Goal: Task Accomplishment & Management: Manage account settings

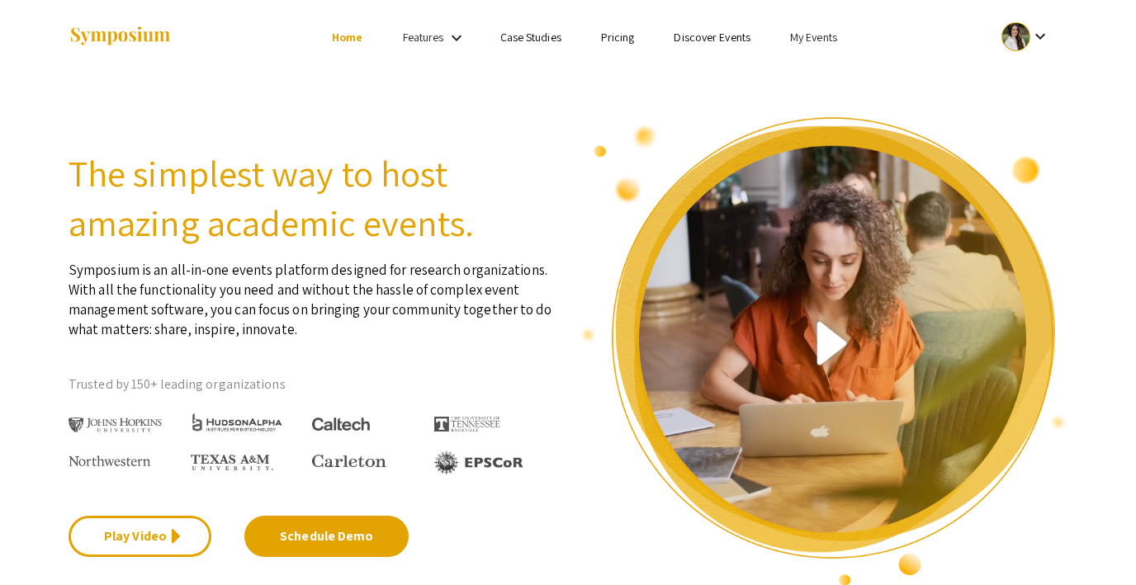
click at [805, 37] on link "My Events" at bounding box center [813, 37] width 47 height 15
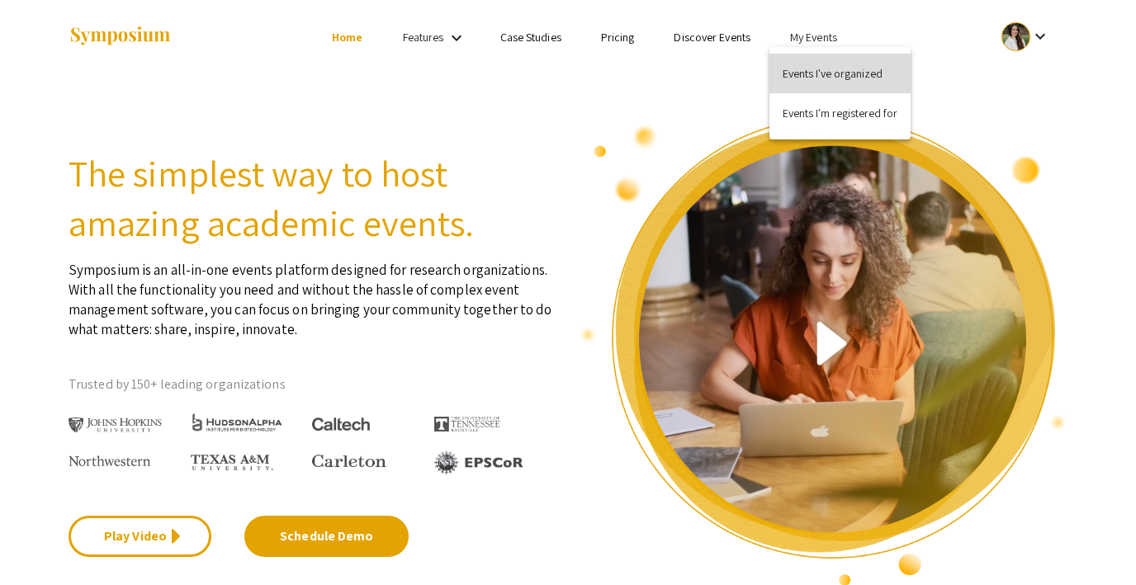
click at [803, 76] on button "Events I've organized" at bounding box center [839, 74] width 141 height 40
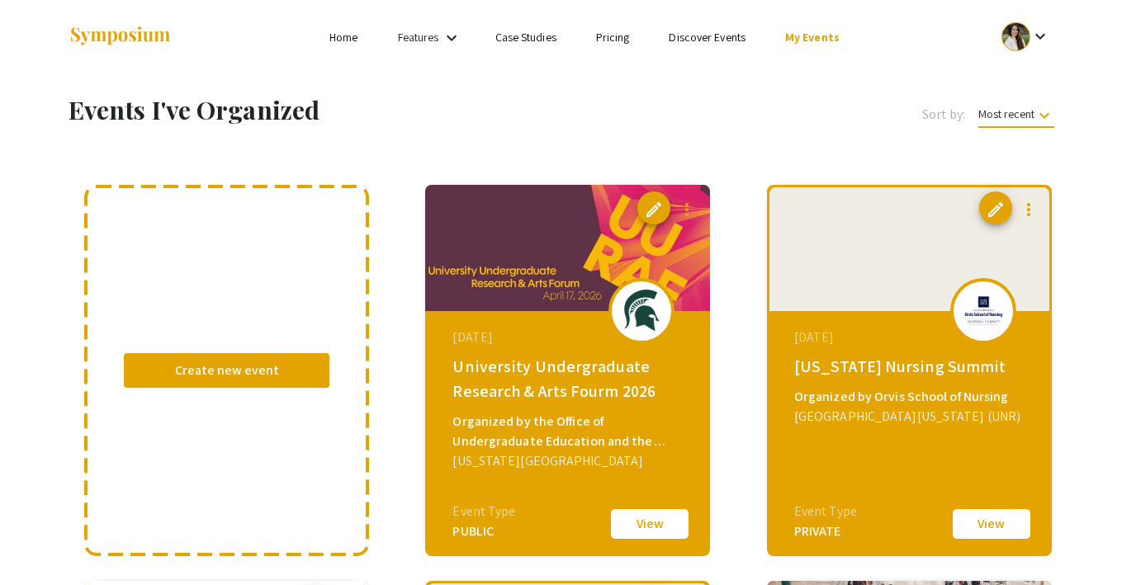
click at [706, 36] on link "Discover Events" at bounding box center [706, 37] width 77 height 15
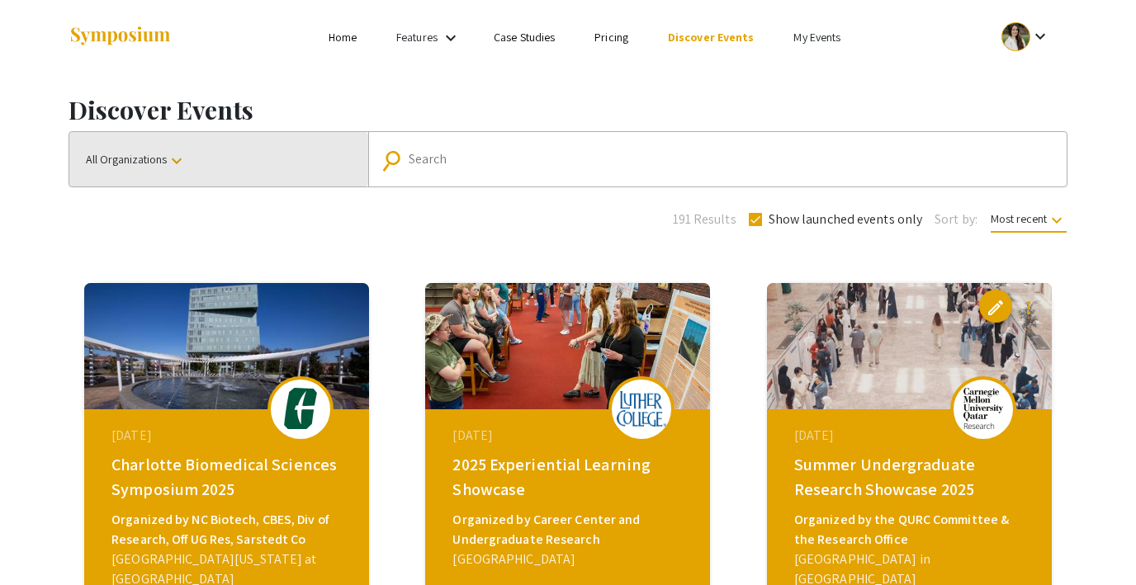
click at [153, 172] on button "All Organizations keyboard_arrow_down" at bounding box center [218, 159] width 299 height 54
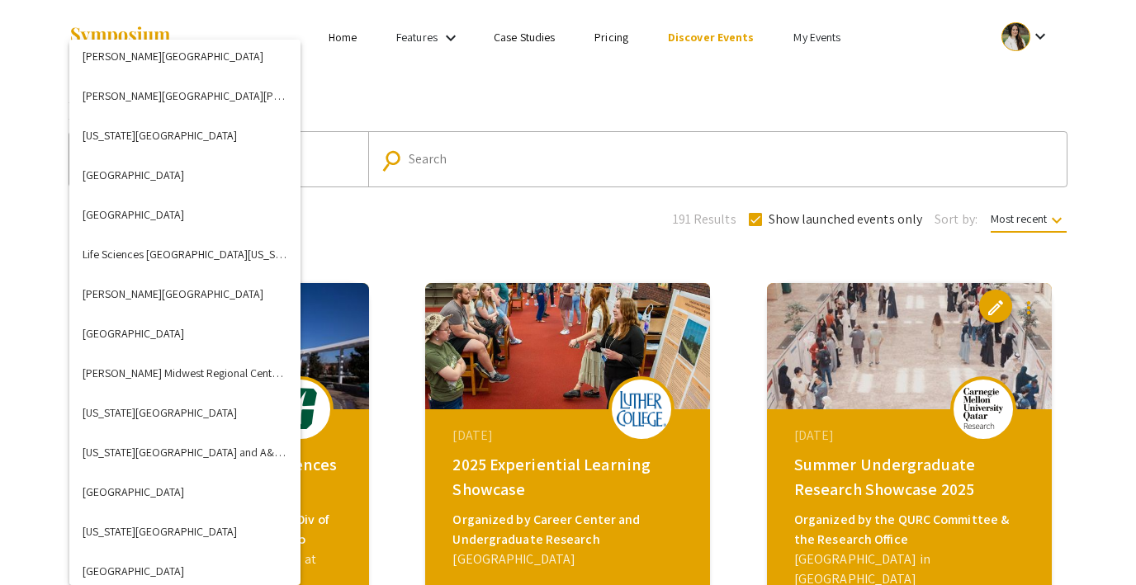
scroll to position [3583, 0]
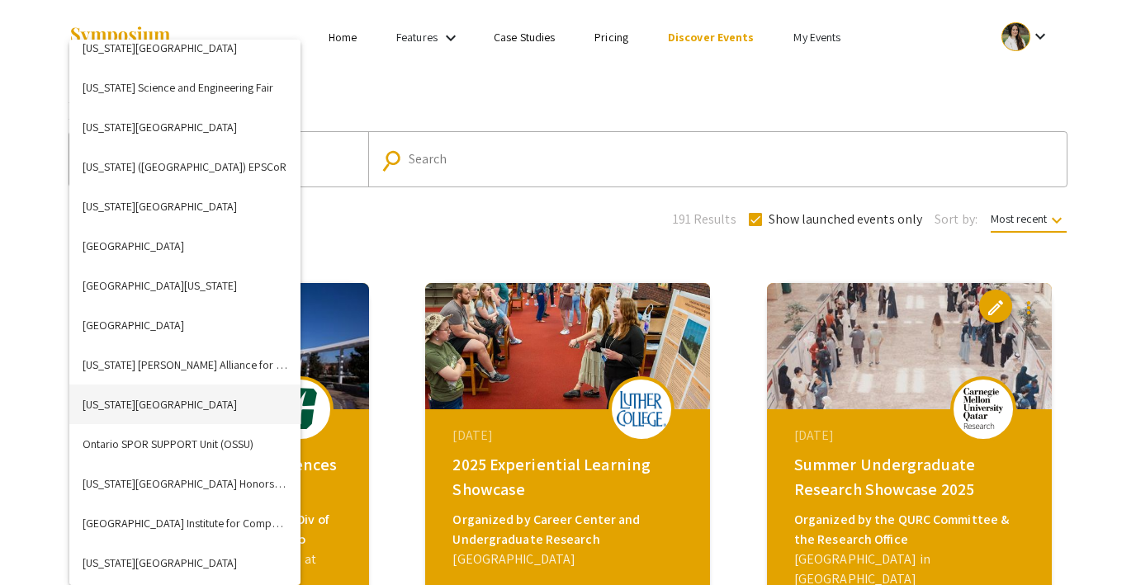
click at [173, 411] on button "Oklahoma State University" at bounding box center [184, 405] width 231 height 40
checkbox input "false"
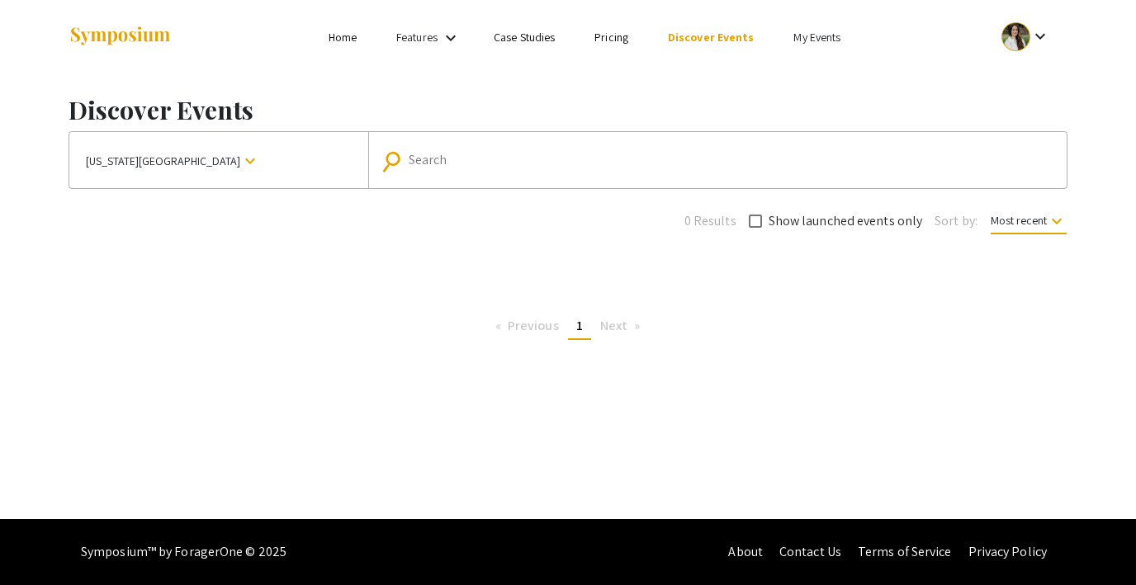
click at [210, 157] on span "Oklahoma State University" at bounding box center [163, 161] width 154 height 30
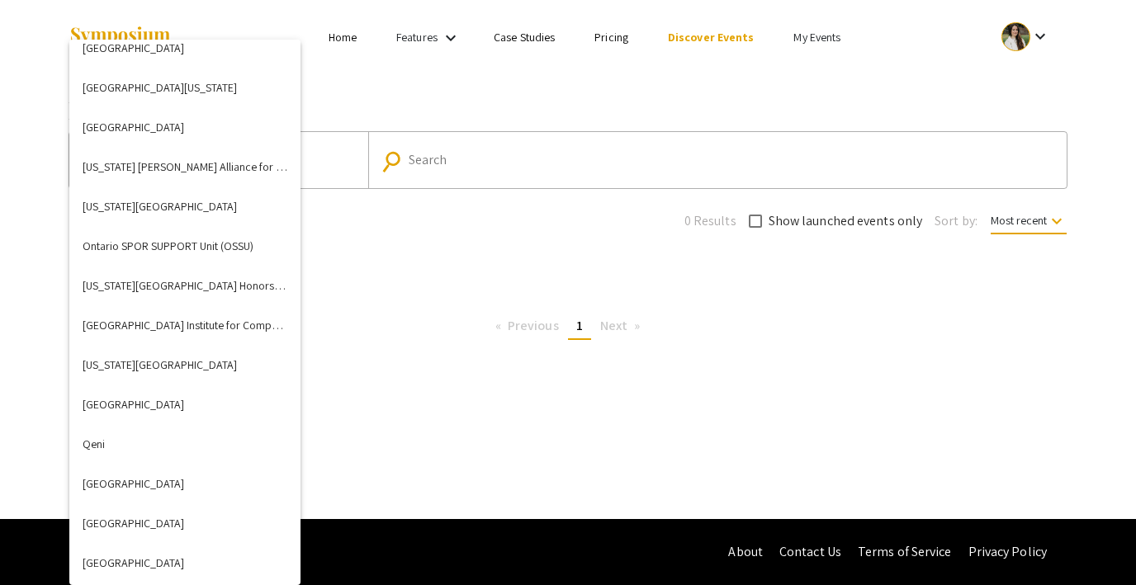
scroll to position [3763, 0]
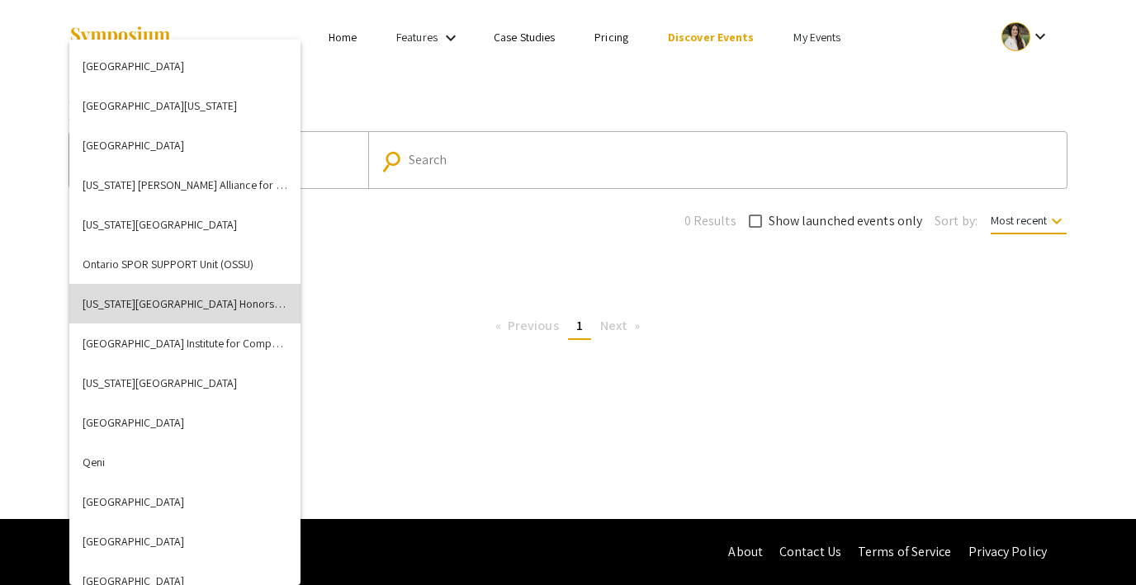
click at [203, 291] on button "Oregon State University Honors College" at bounding box center [184, 304] width 231 height 40
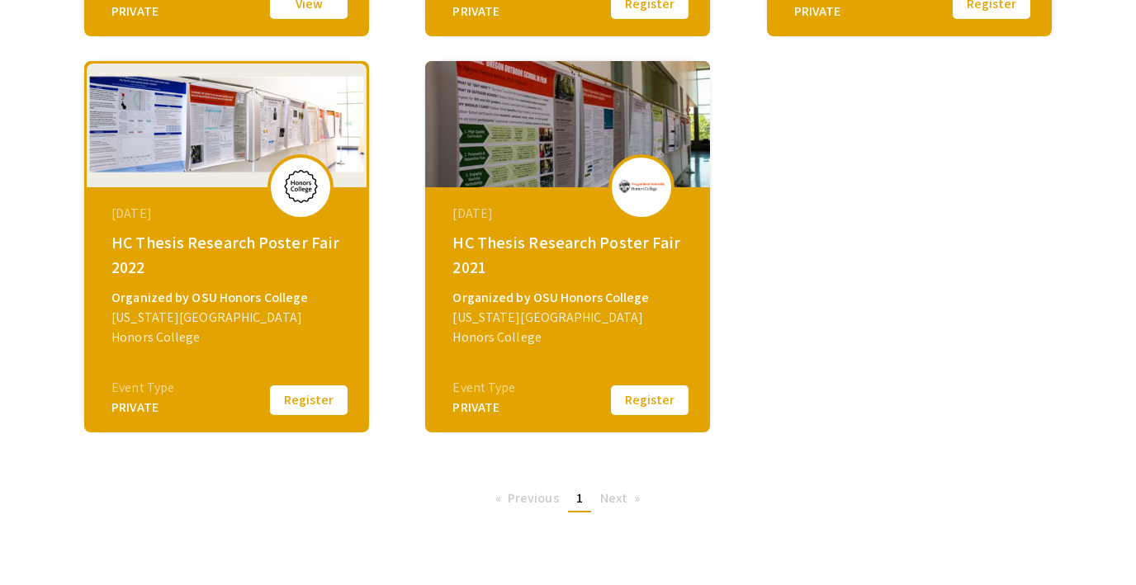
scroll to position [631, 0]
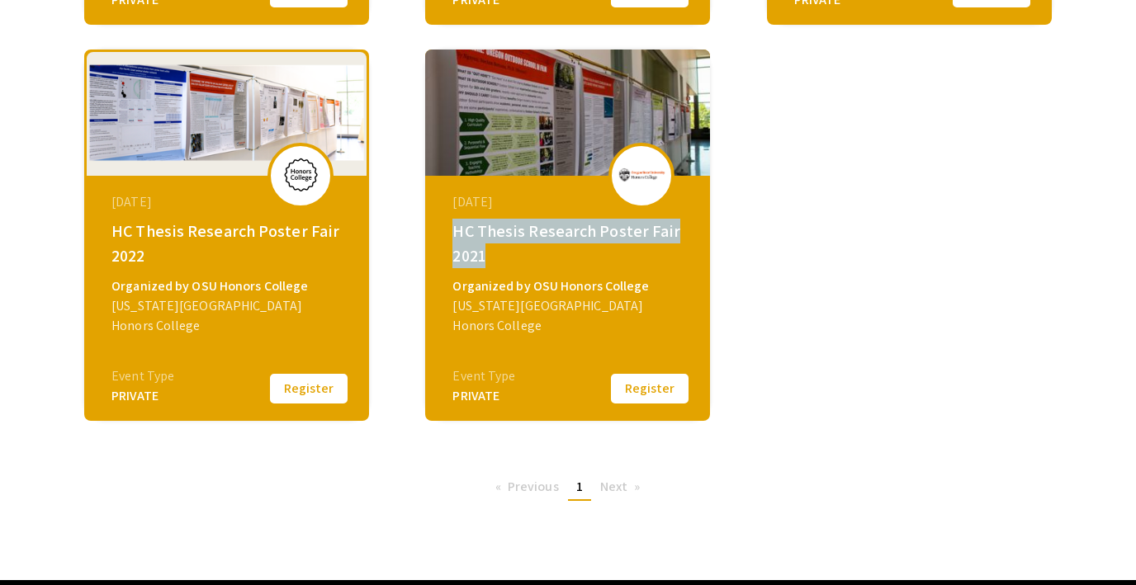
drag, startPoint x: 494, startPoint y: 260, endPoint x: 447, endPoint y: 233, distance: 54.4
click at [447, 233] on div "May 17, 2021 HC Thesis Research Poster Fair 2021 Organized by OSU Honors Colleg…" at bounding box center [569, 279] width 284 height 206
copy div "HC Thesis Research Poster Fair 2021"
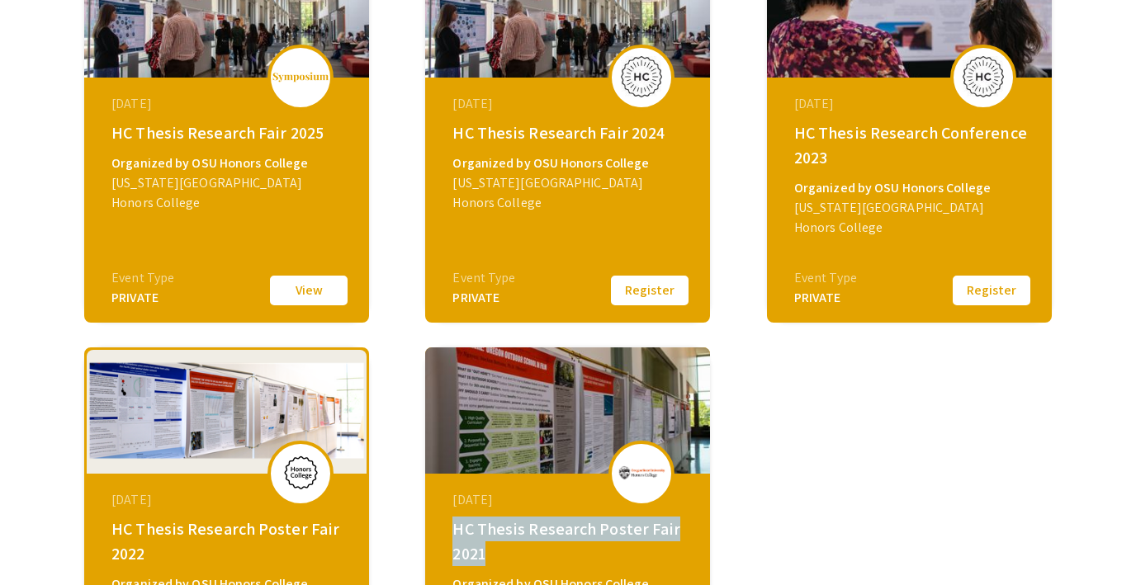
scroll to position [0, 0]
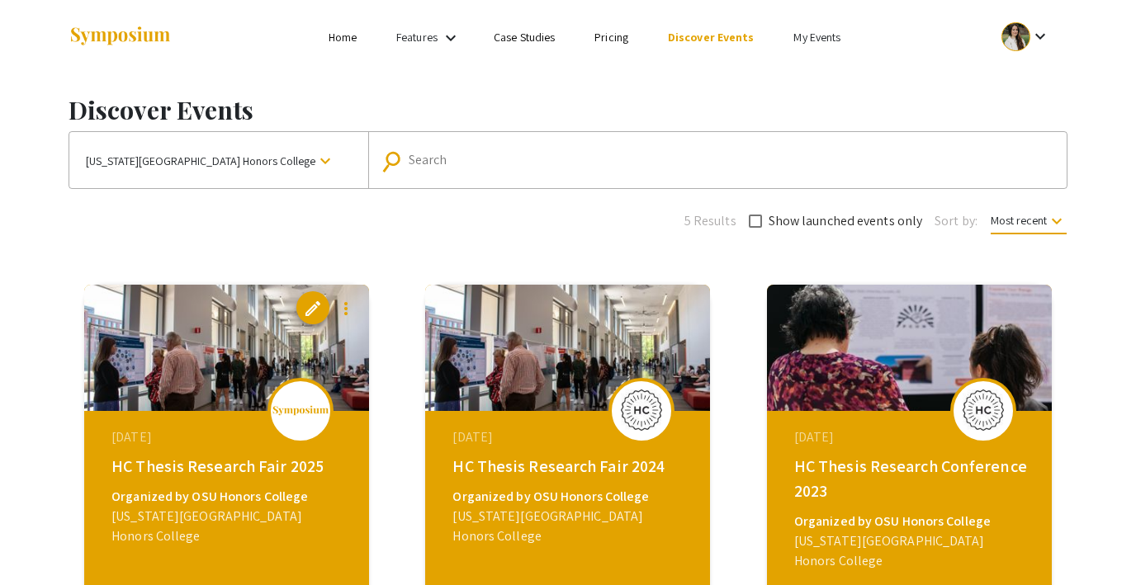
click at [825, 30] on link "My Events" at bounding box center [816, 37] width 47 height 15
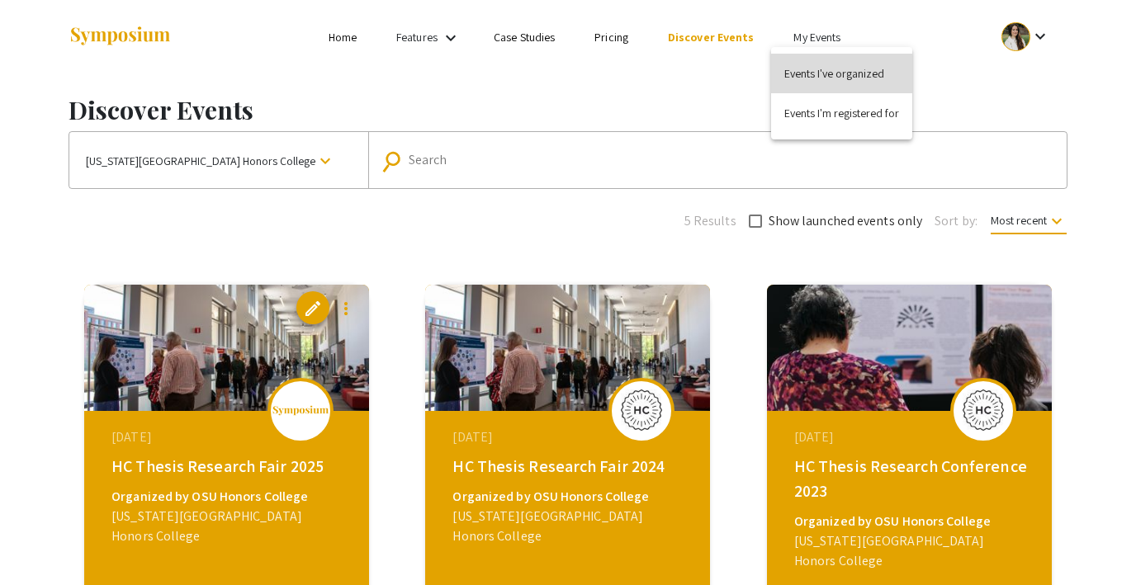
click at [824, 66] on button "Events I've organized" at bounding box center [841, 74] width 141 height 40
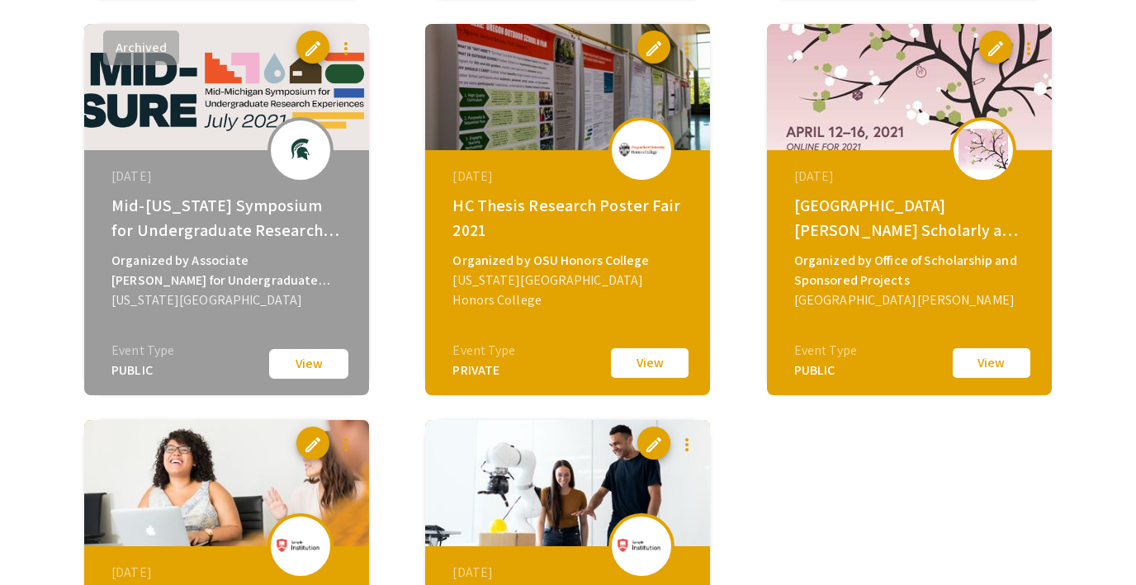
scroll to position [2535, 0]
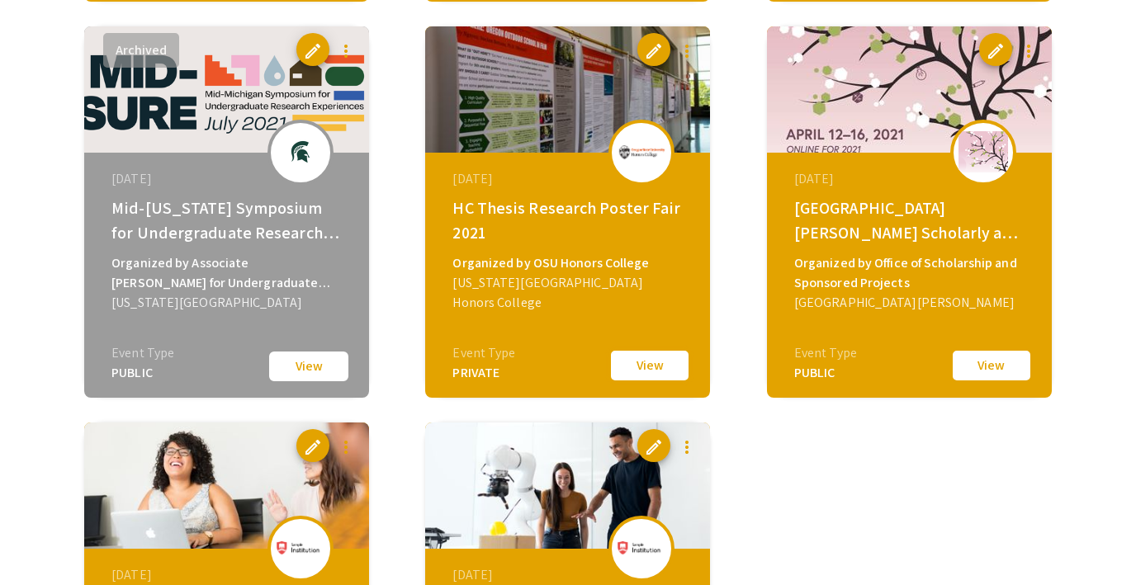
click at [640, 369] on button "View" at bounding box center [649, 365] width 83 height 35
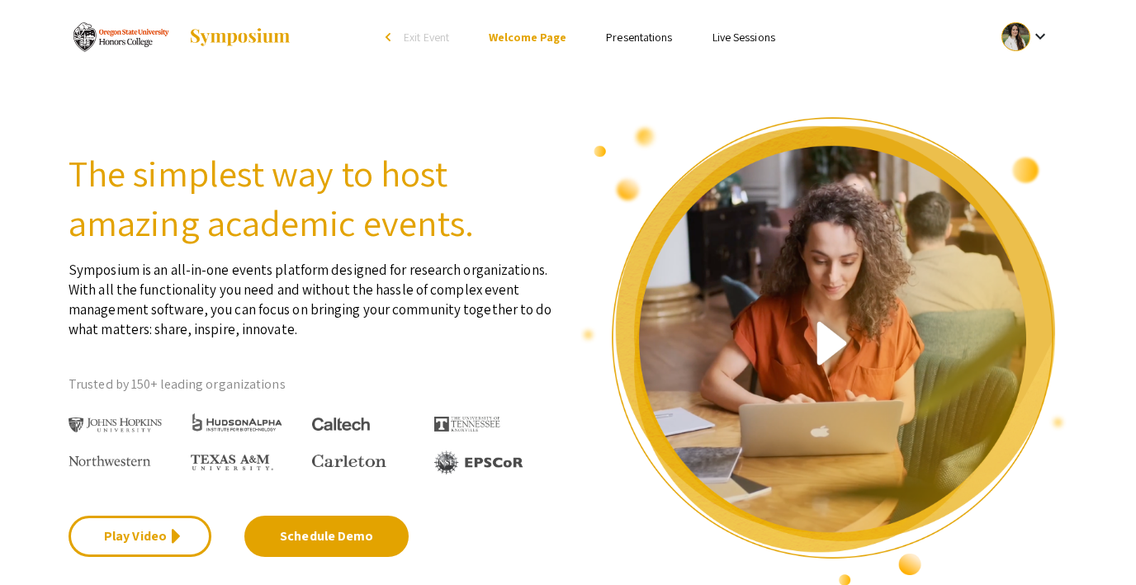
click at [642, 45] on li "Presentations" at bounding box center [639, 37] width 106 height 20
click at [628, 35] on link "Presentations" at bounding box center [639, 37] width 66 height 15
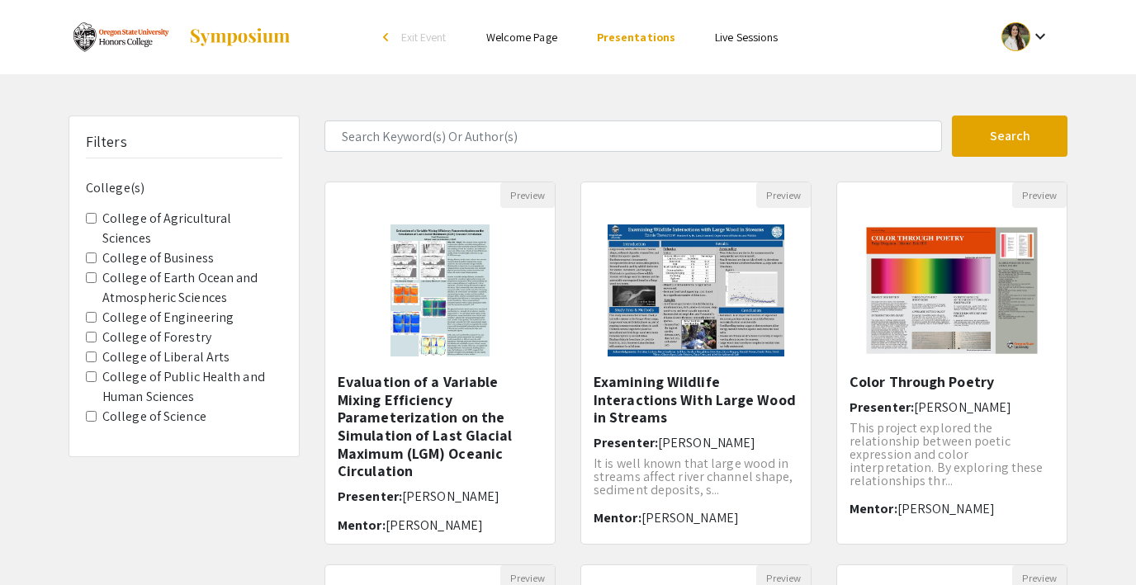
click at [428, 40] on span "Exit Event" at bounding box center [423, 37] width 45 height 15
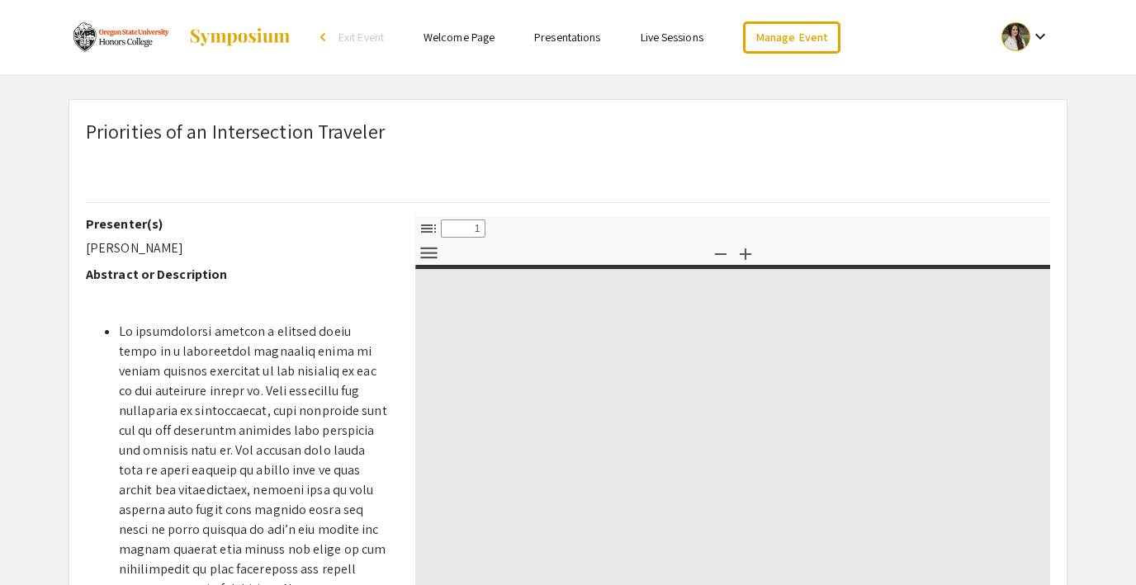
select select "custom"
type input "0"
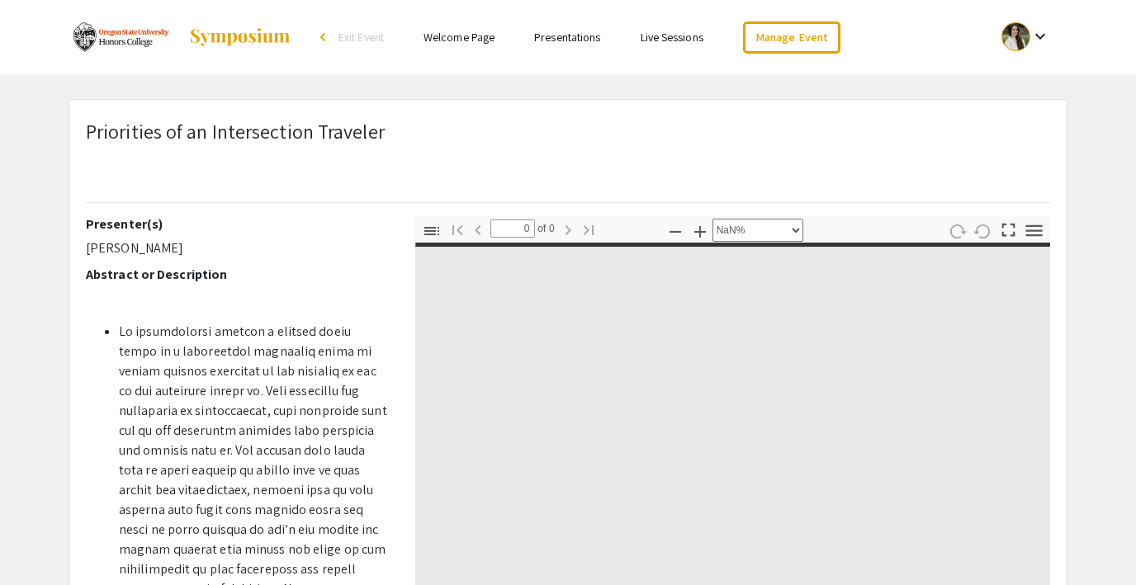
select select "auto"
type input "1"
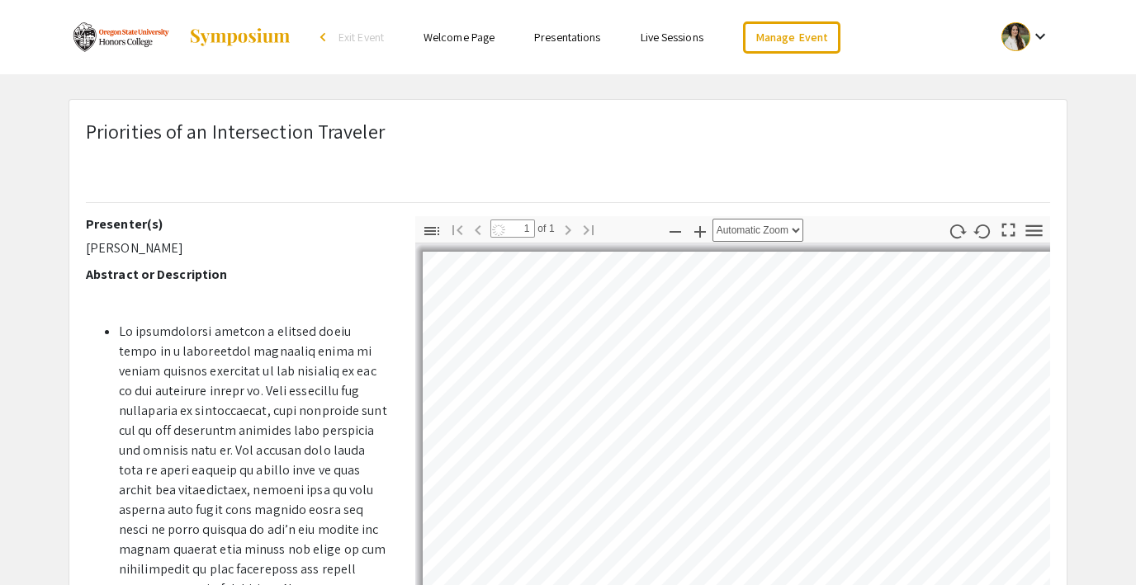
select select "auto"
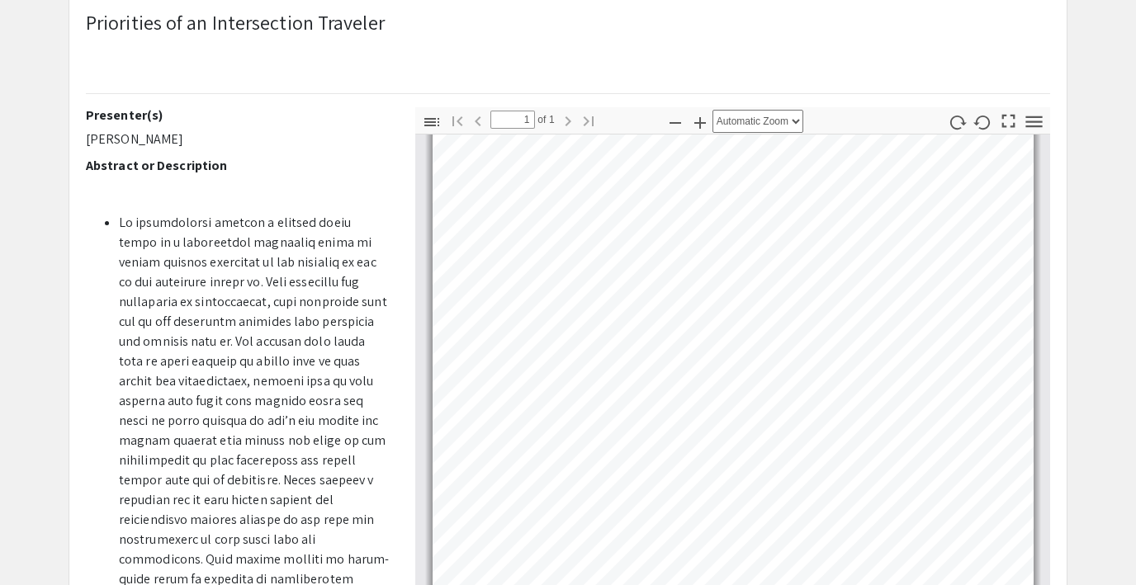
scroll to position [110, 0]
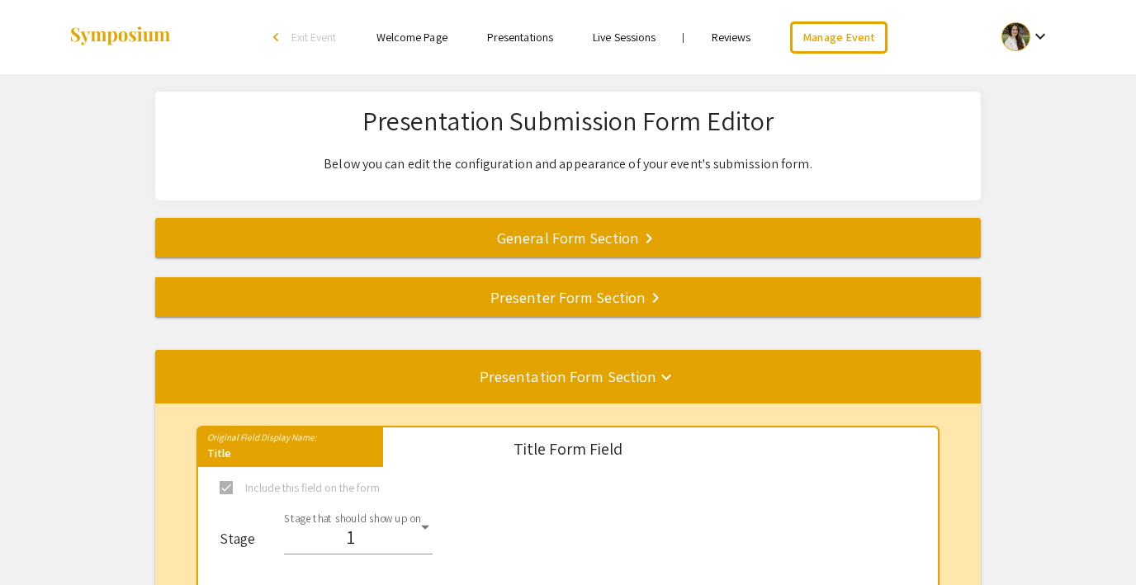
select select "8"
click at [815, 36] on link "Manage Event" at bounding box center [838, 37] width 97 height 32
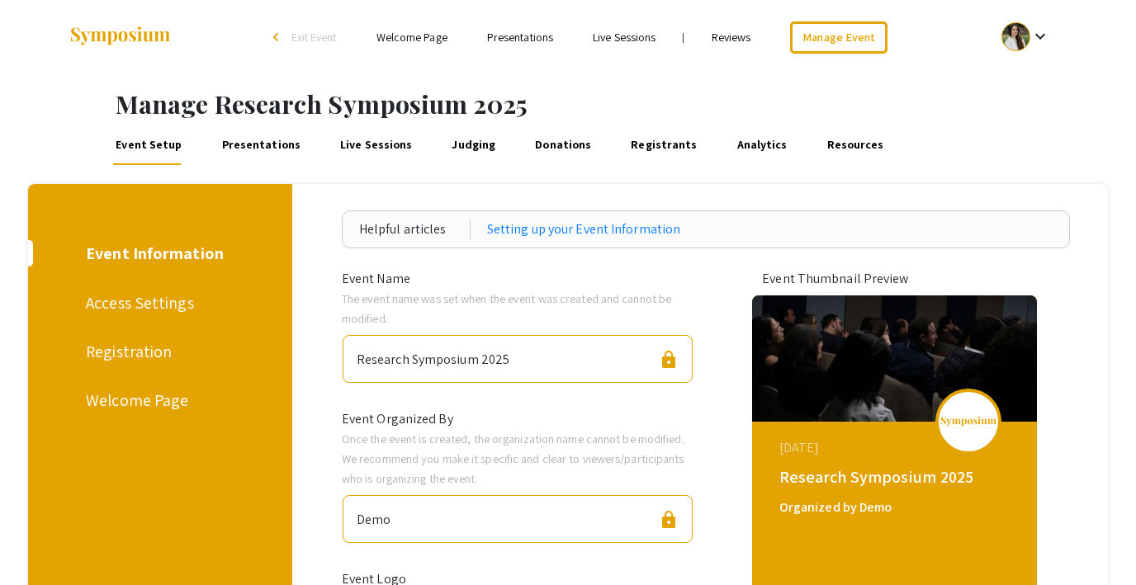
click at [246, 144] on link "Presentations" at bounding box center [261, 145] width 84 height 40
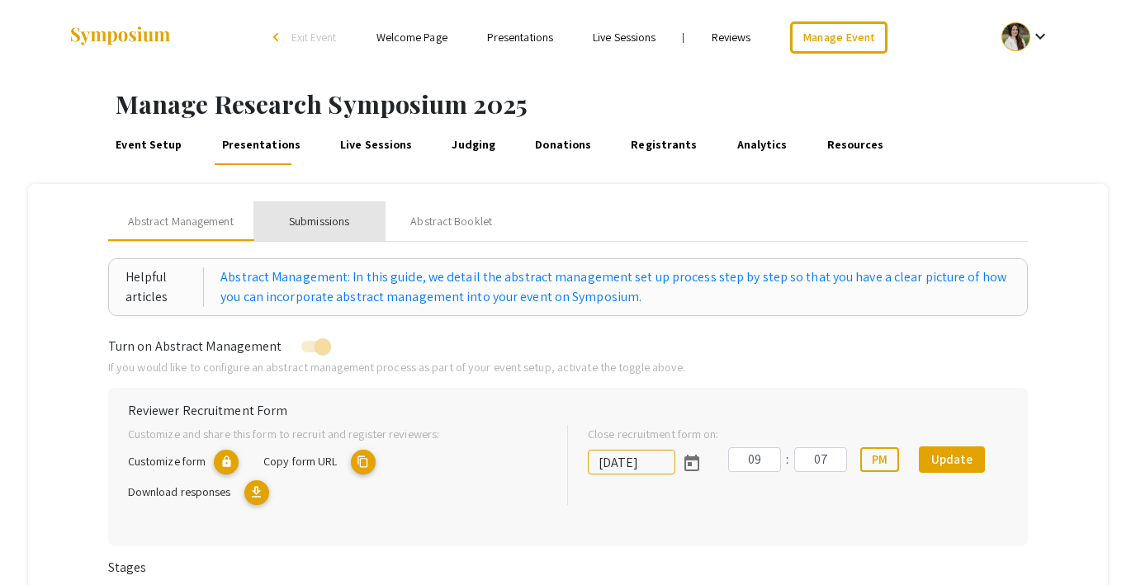
click at [305, 224] on div "Submissions" at bounding box center [319, 221] width 60 height 17
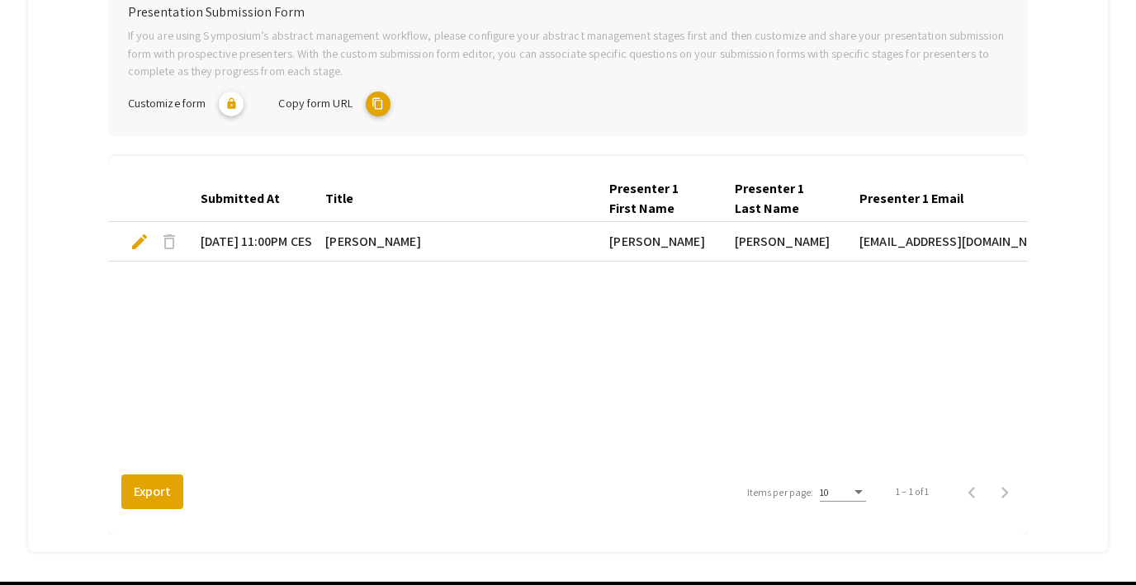
scroll to position [415, 0]
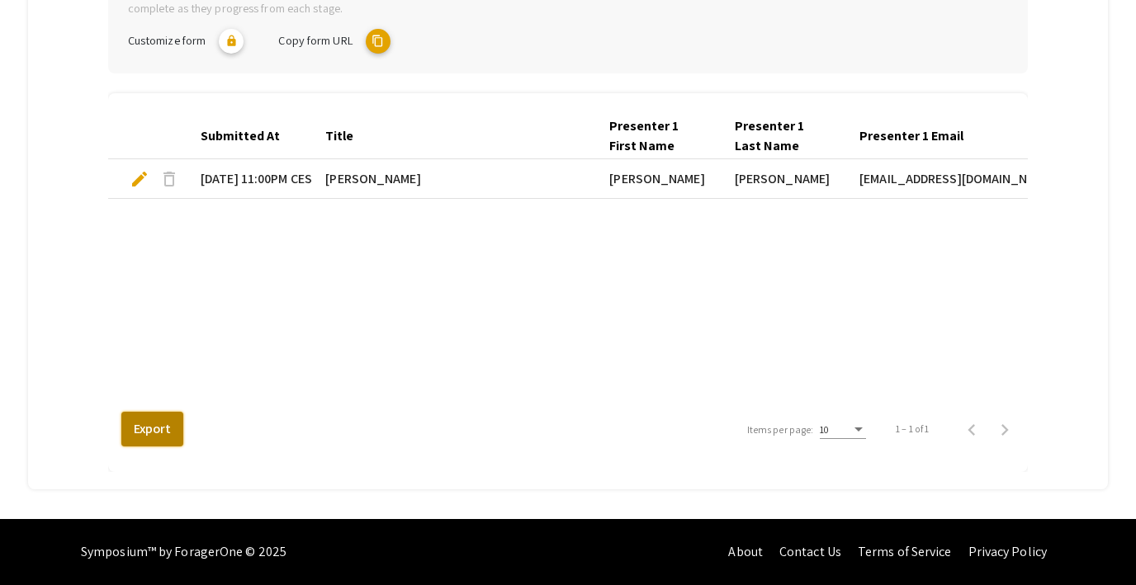
click at [154, 420] on button "Export" at bounding box center [152, 429] width 62 height 35
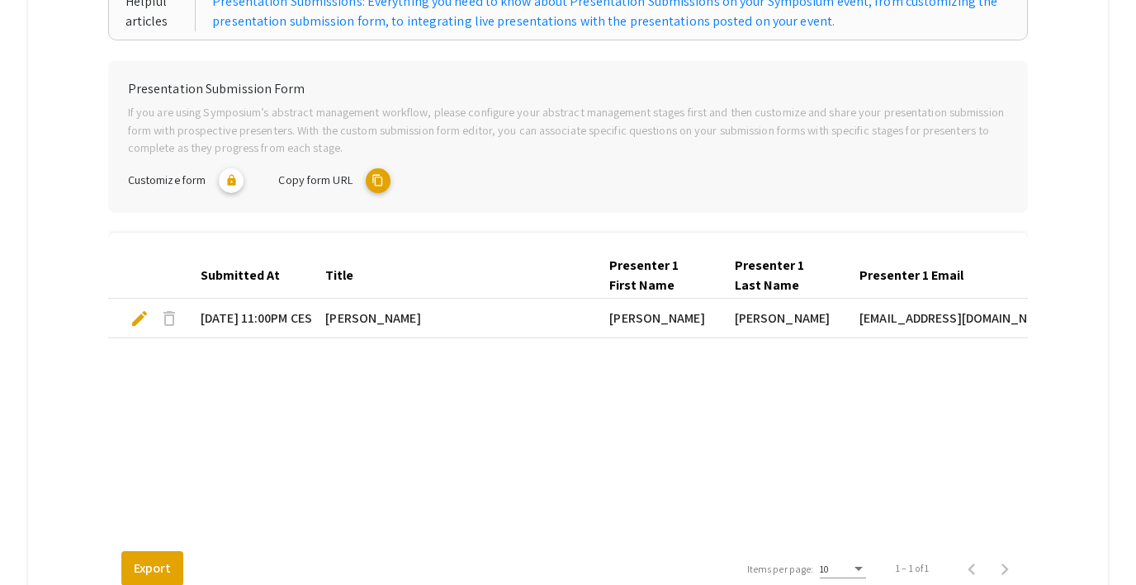
scroll to position [0, 0]
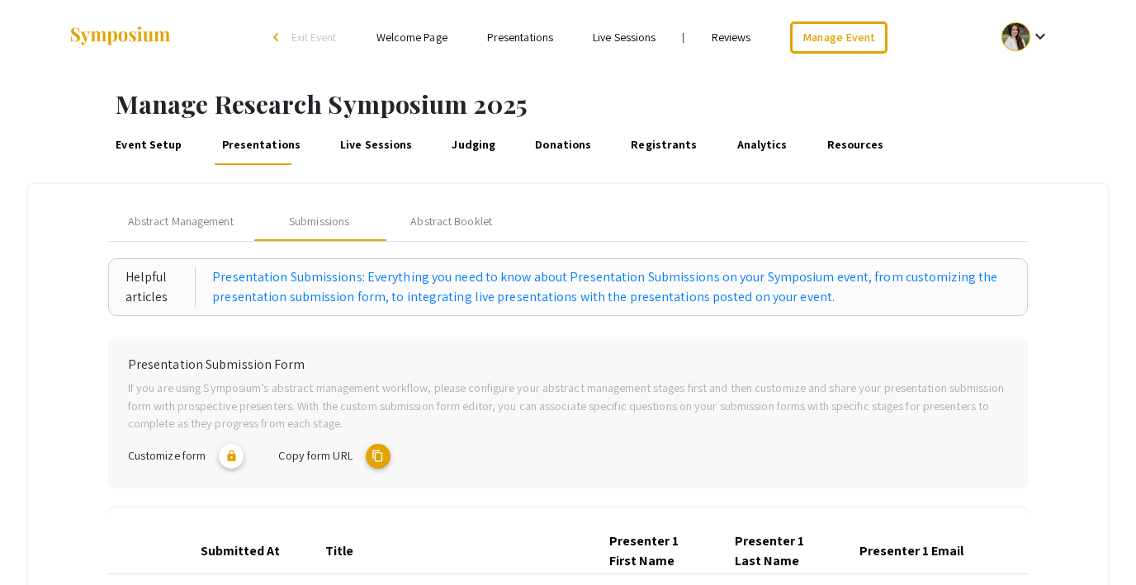
click at [313, 31] on span "Exit Event" at bounding box center [313, 37] width 45 height 15
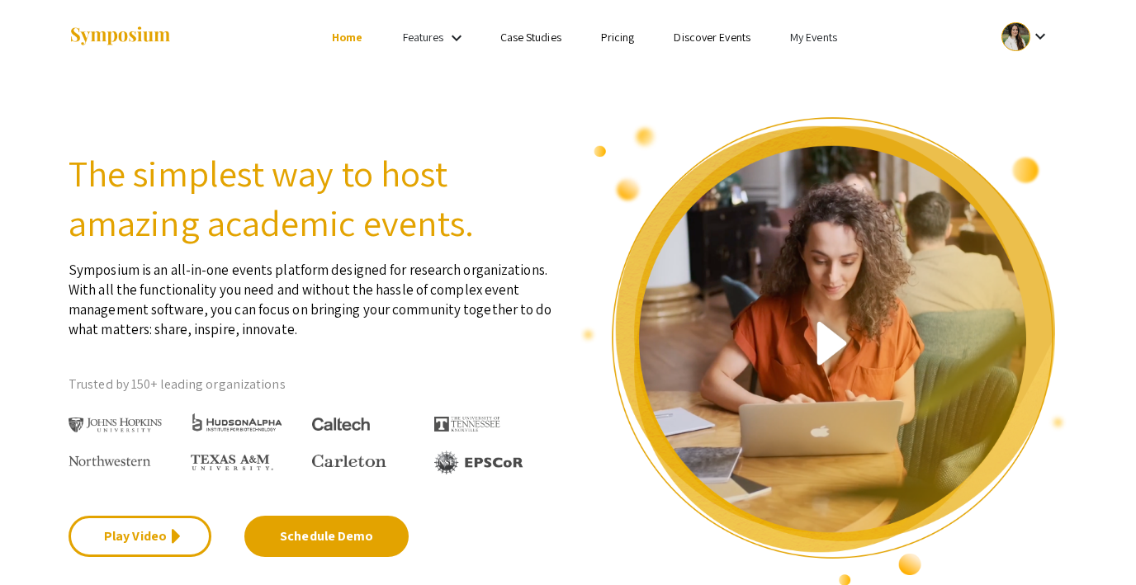
click at [827, 31] on link "My Events" at bounding box center [813, 37] width 47 height 15
click at [815, 74] on button "Events I've organized" at bounding box center [839, 74] width 141 height 40
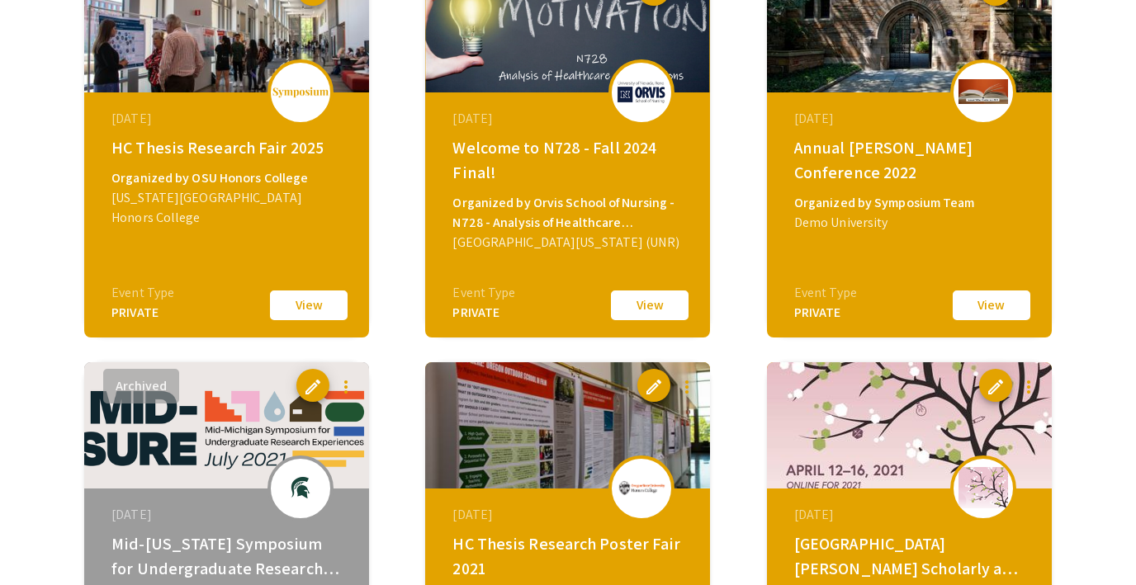
scroll to position [2479, 0]
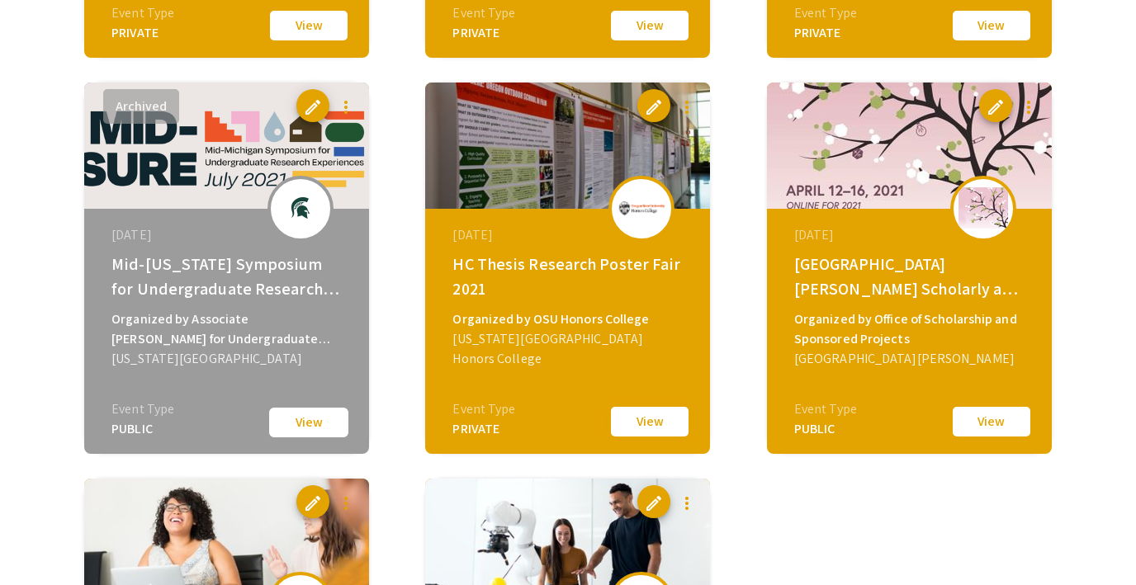
click at [642, 421] on button "View" at bounding box center [649, 421] width 83 height 35
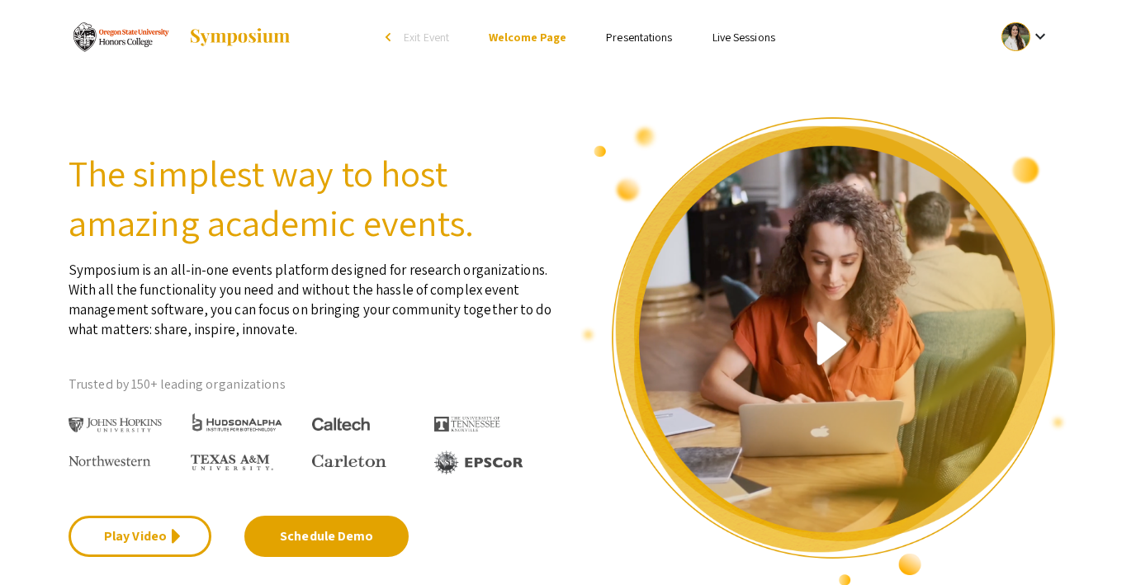
click at [626, 32] on link "Presentations" at bounding box center [639, 37] width 66 height 15
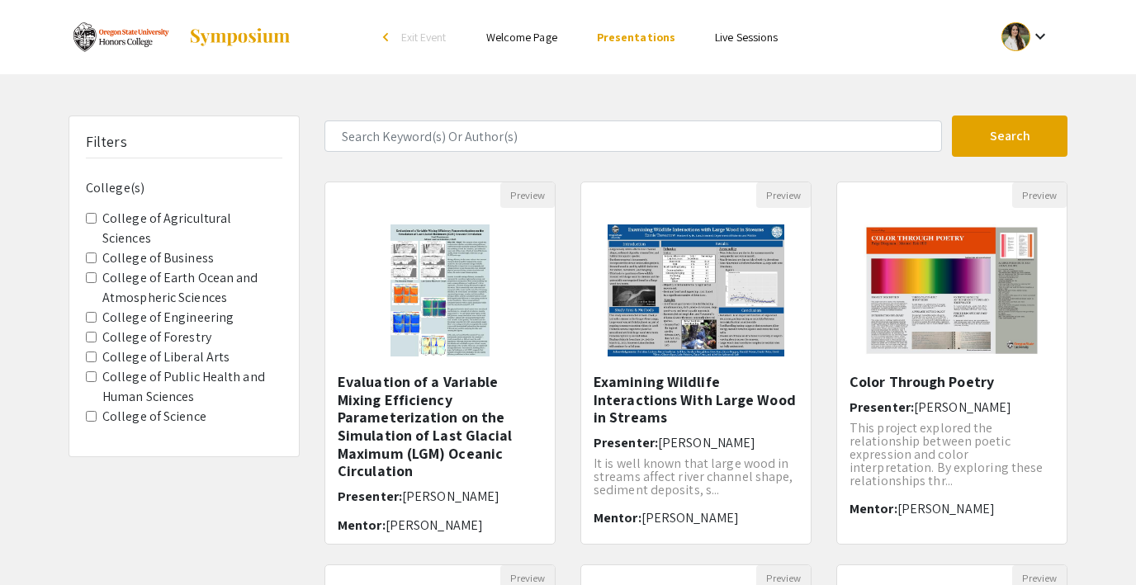
click at [413, 39] on span "Exit Event" at bounding box center [423, 37] width 45 height 15
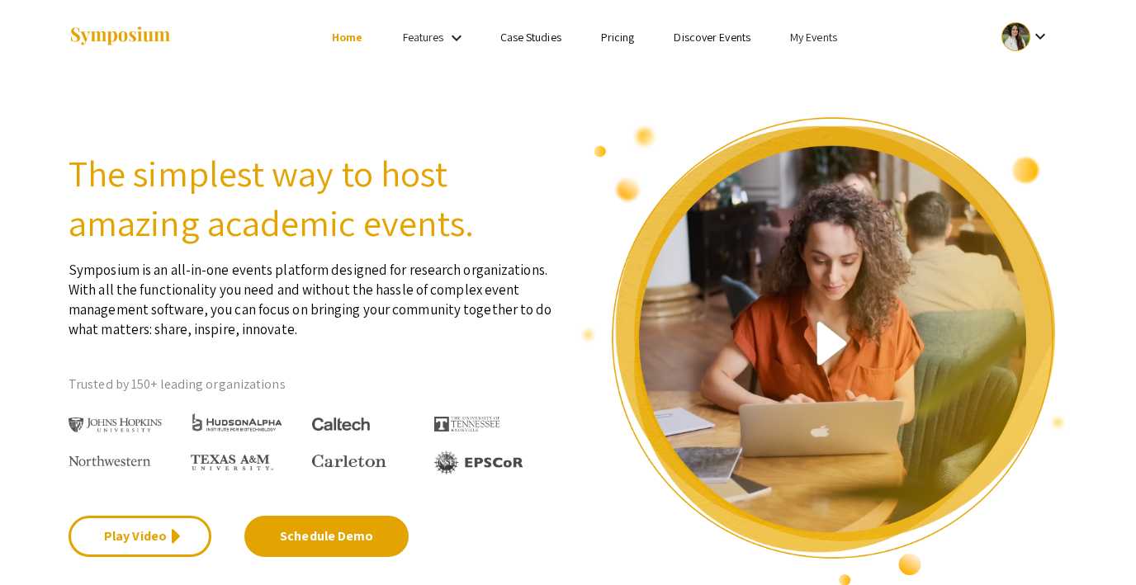
click at [805, 34] on link "My Events" at bounding box center [813, 37] width 47 height 15
click at [810, 59] on button "Events I've organized" at bounding box center [839, 74] width 141 height 40
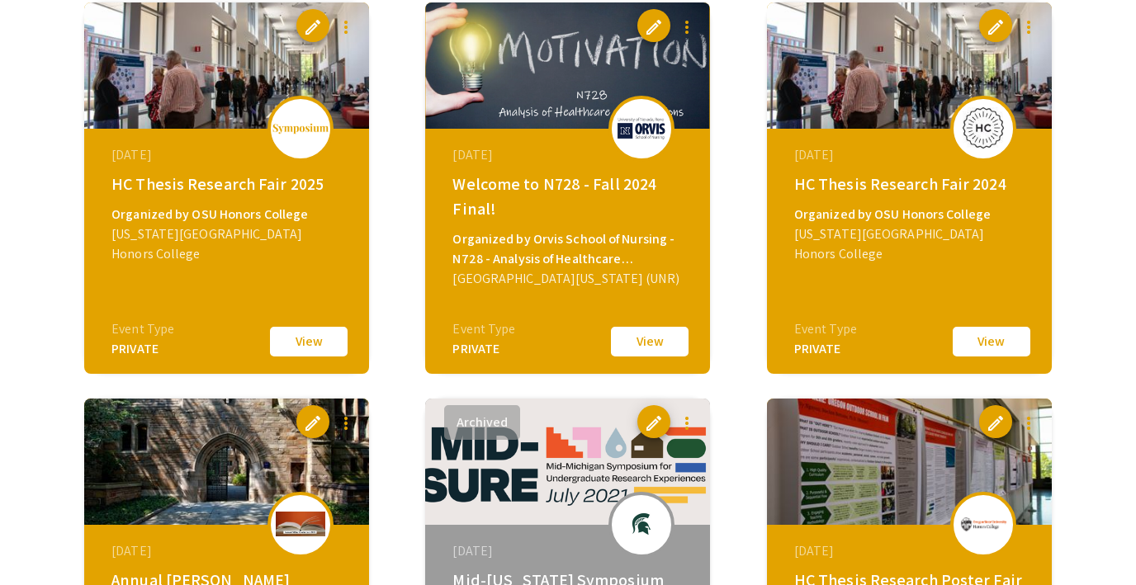
scroll to position [2161, 0]
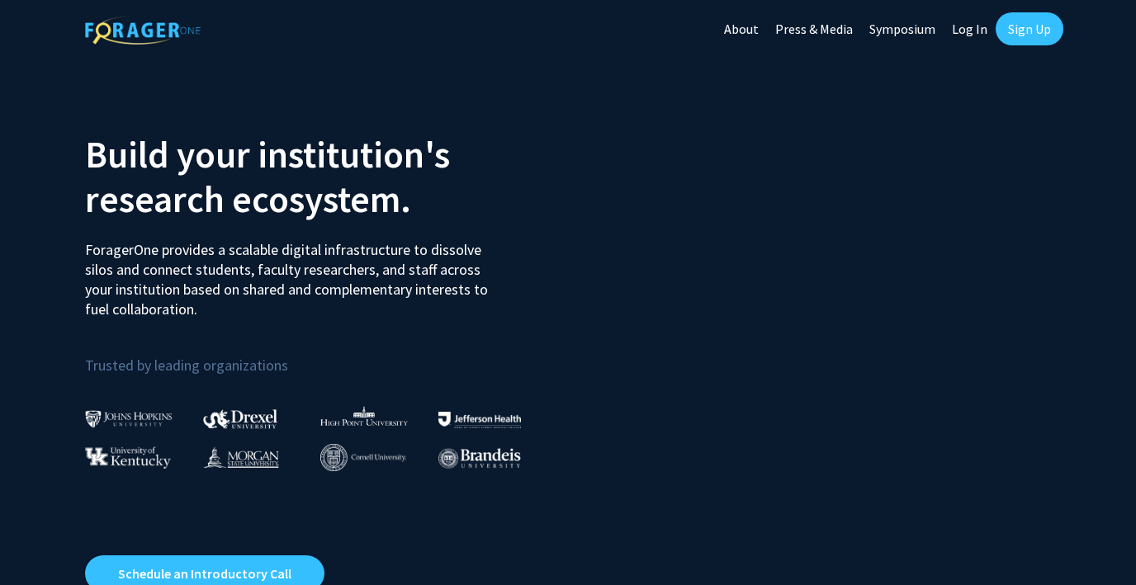
click at [973, 32] on link "Log In" at bounding box center [969, 29] width 52 height 58
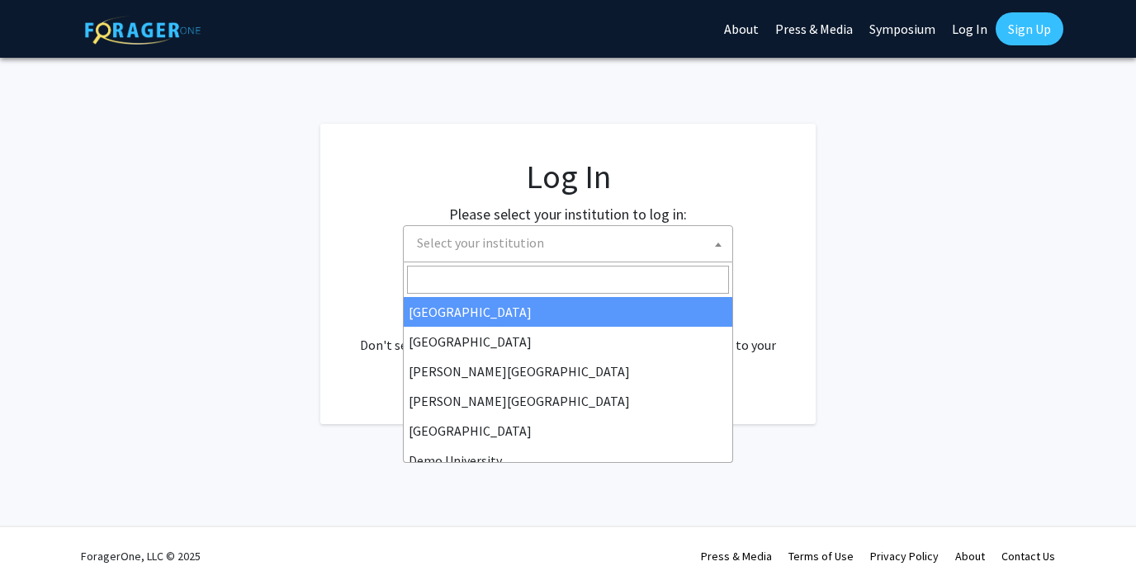
click at [490, 255] on span "Select your institution" at bounding box center [571, 243] width 322 height 34
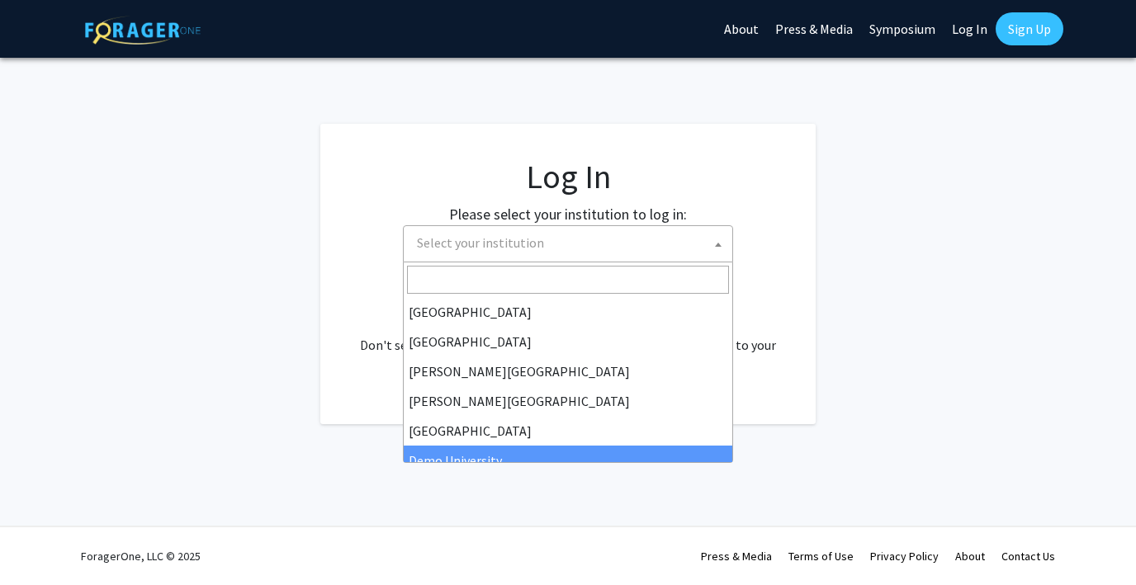
select select "8"
